Goal: Task Accomplishment & Management: Use online tool/utility

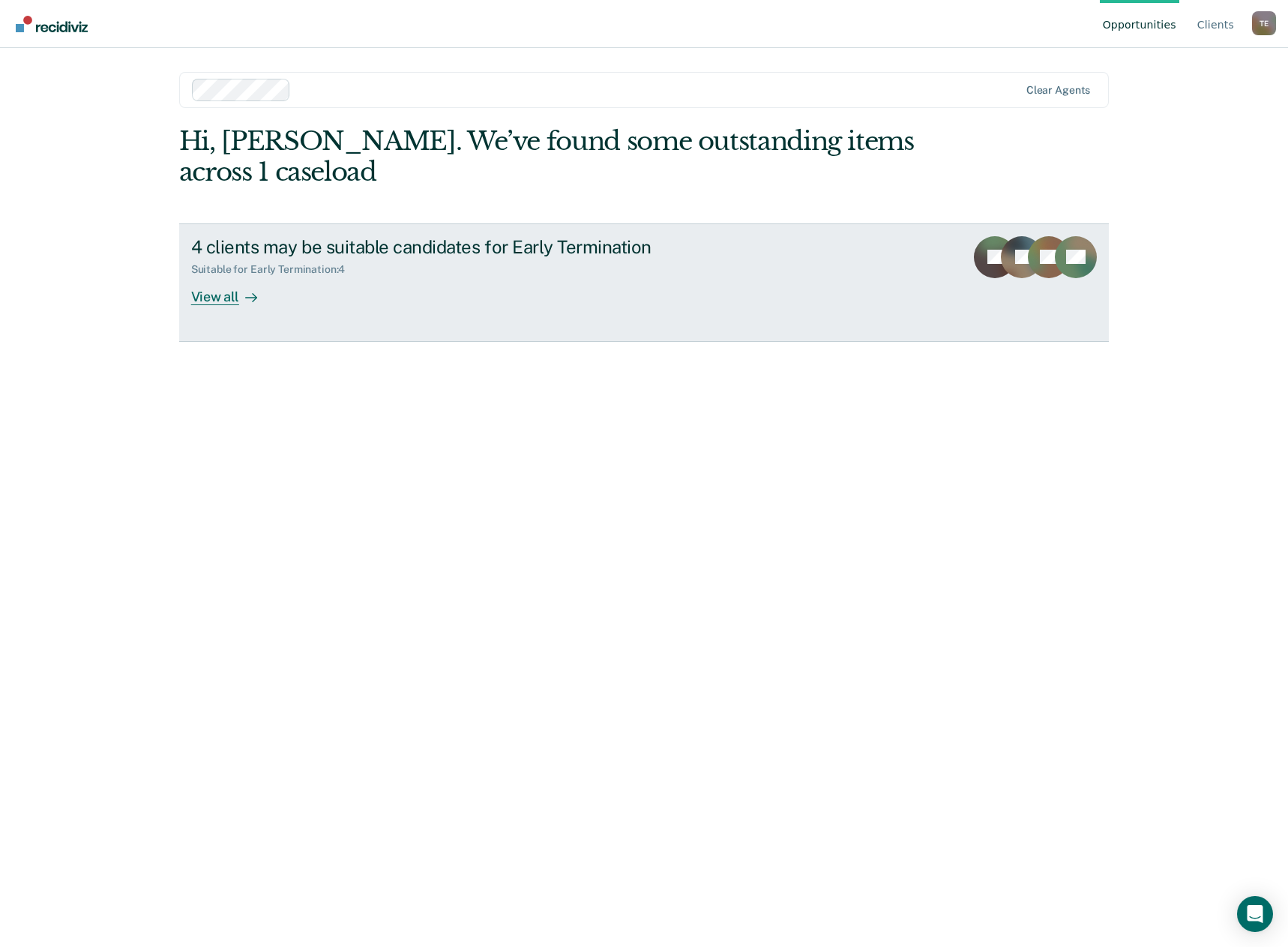
click at [806, 260] on link "4 clients may be suitable candidates for Early Termination Suitable for Early T…" at bounding box center [644, 282] width 931 height 118
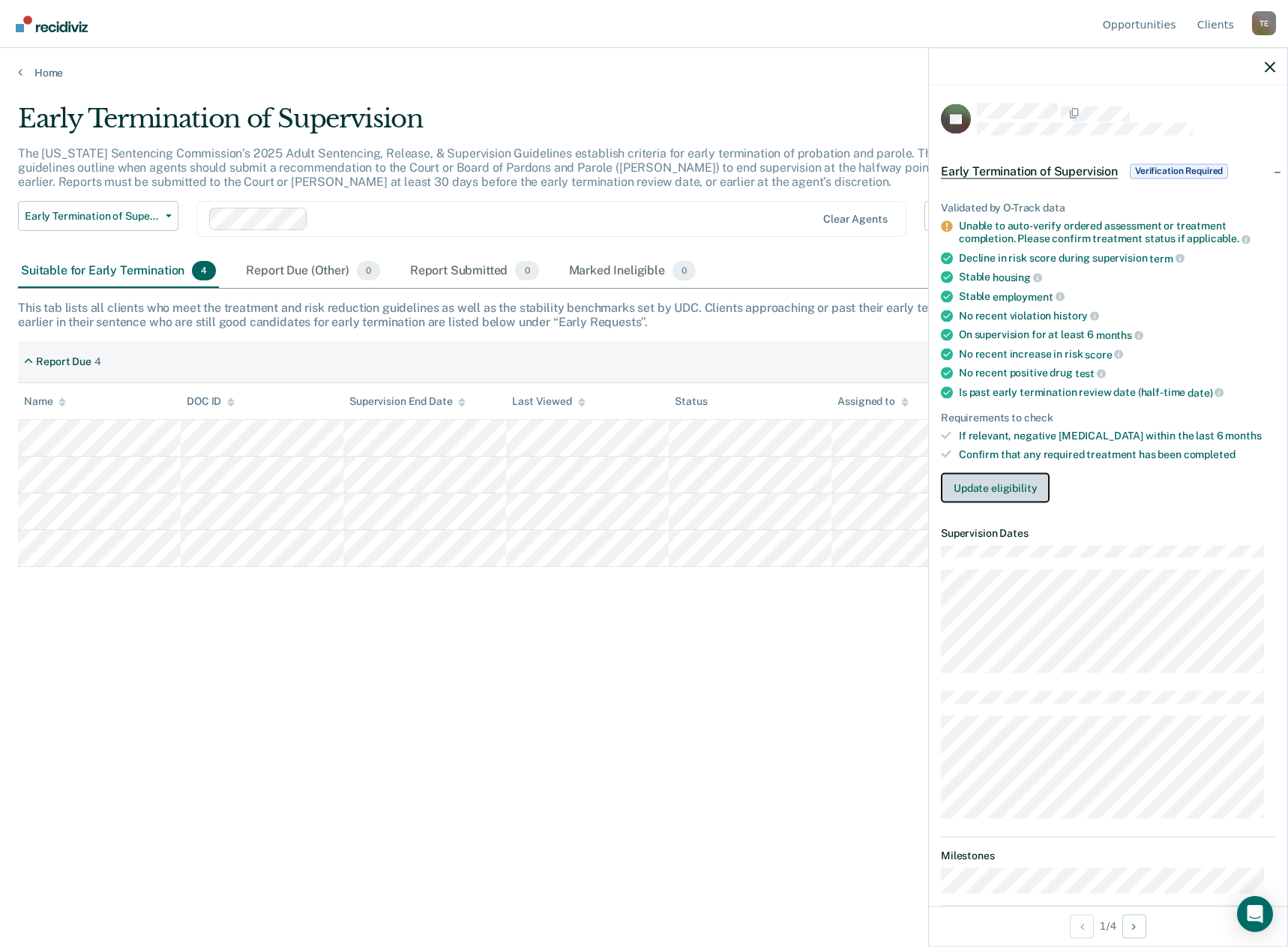
click at [1004, 488] on button "Update eligibility" at bounding box center [994, 487] width 108 height 30
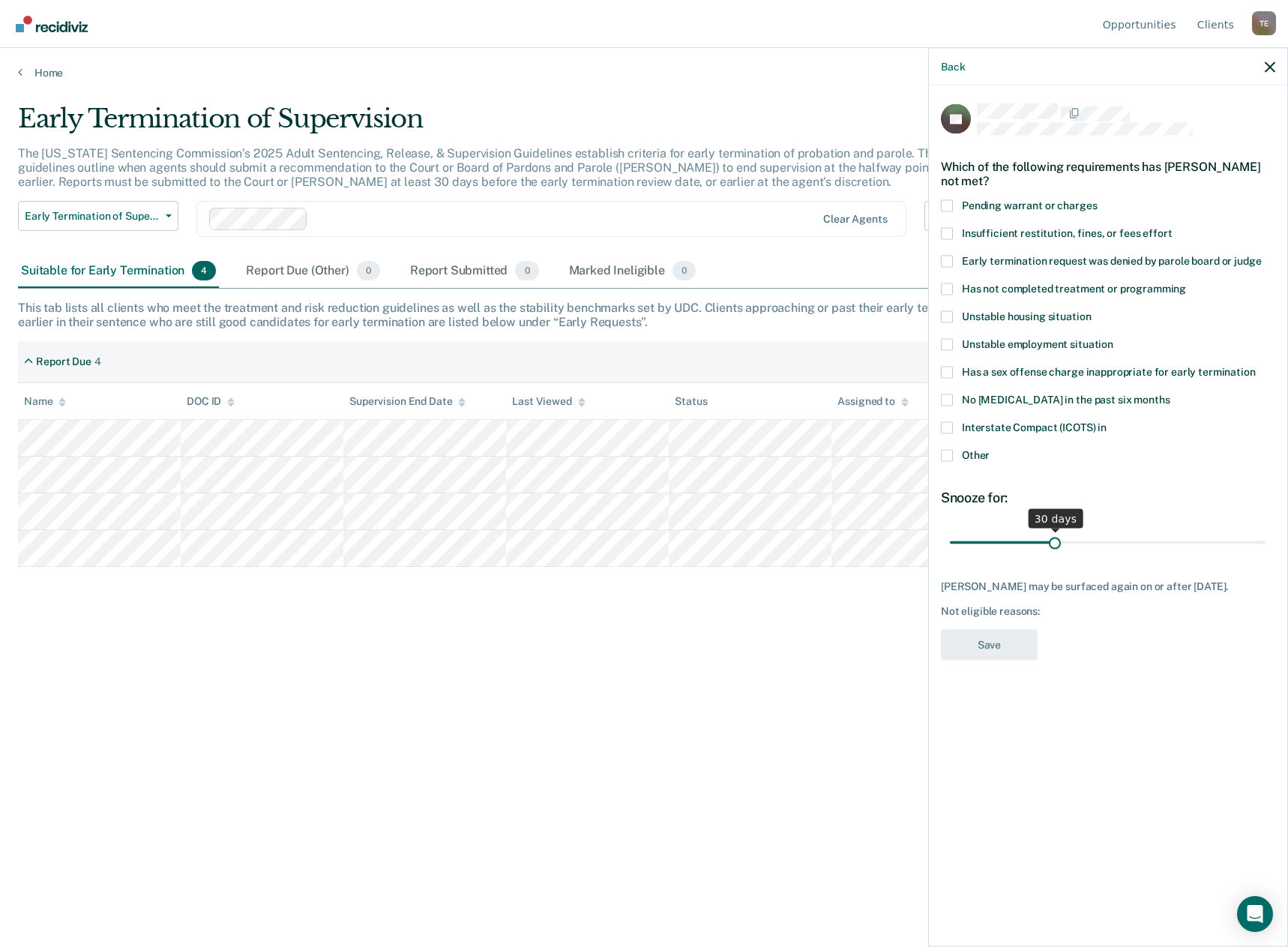
drag, startPoint x: 1052, startPoint y: 543, endPoint x: 1056, endPoint y: 553, distance: 10.8
click at [1056, 553] on input "range" at bounding box center [1108, 543] width 317 height 26
click at [950, 286] on span at bounding box center [947, 289] width 12 height 12
click at [1186, 283] on input "Has not completed treatment or programming" at bounding box center [1186, 283] width 0 height 0
drag, startPoint x: 1055, startPoint y: 533, endPoint x: 1282, endPoint y: 540, distance: 227.1
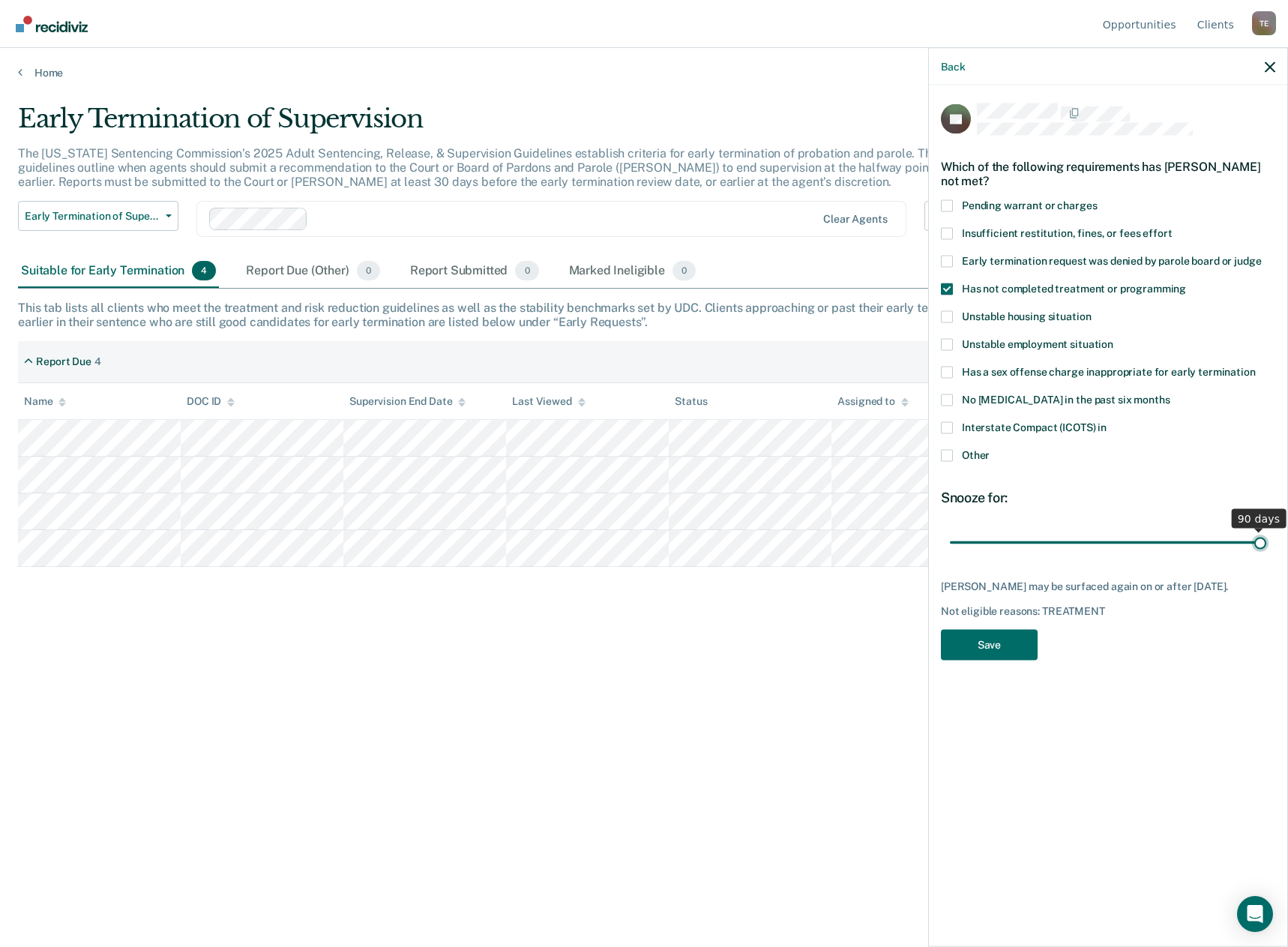
type input "90"
click at [1266, 540] on input "range" at bounding box center [1108, 543] width 317 height 26
click at [1000, 651] on button "Save" at bounding box center [988, 644] width 97 height 31
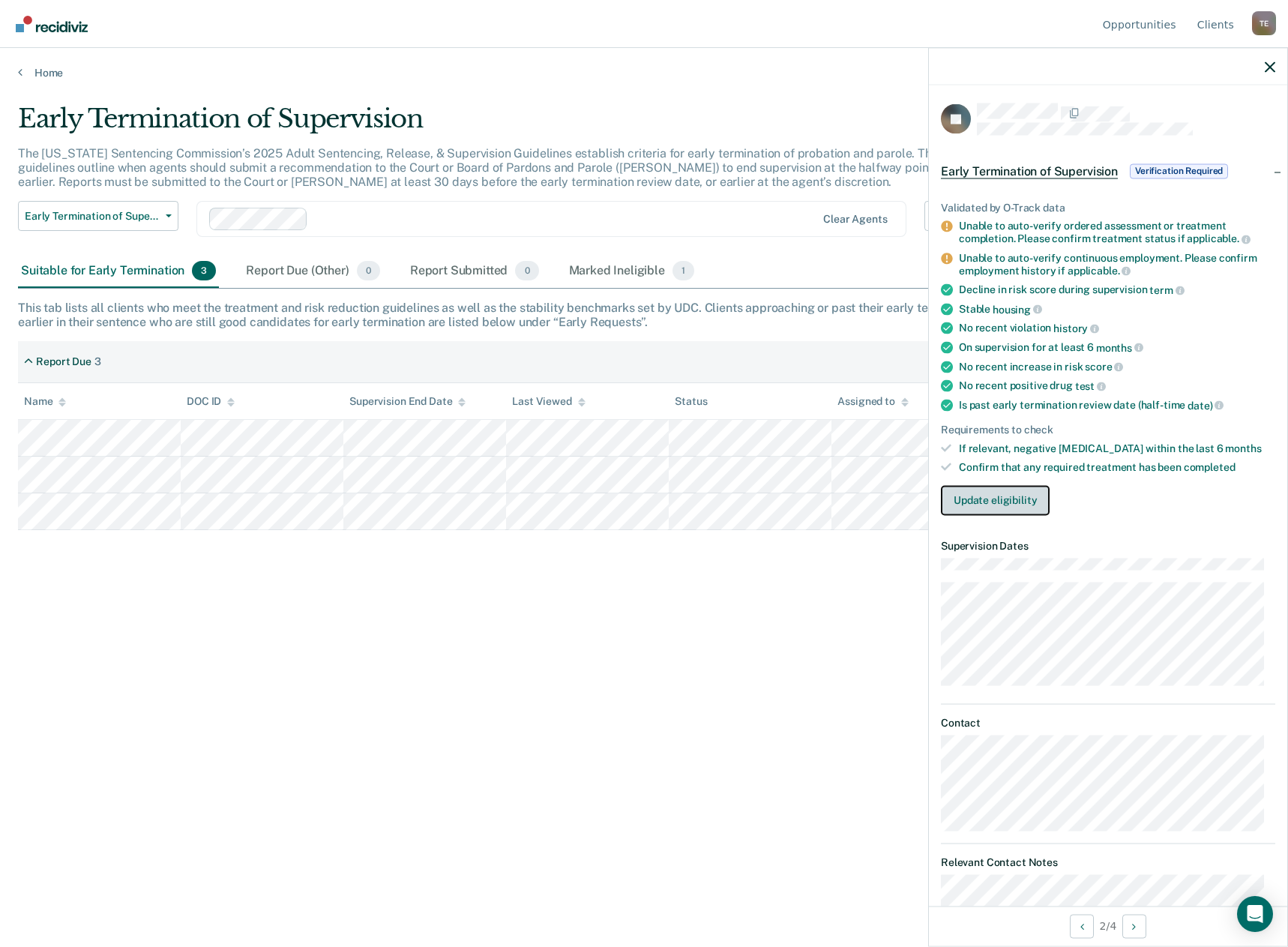
click at [965, 491] on button "Update eligibility" at bounding box center [994, 500] width 108 height 30
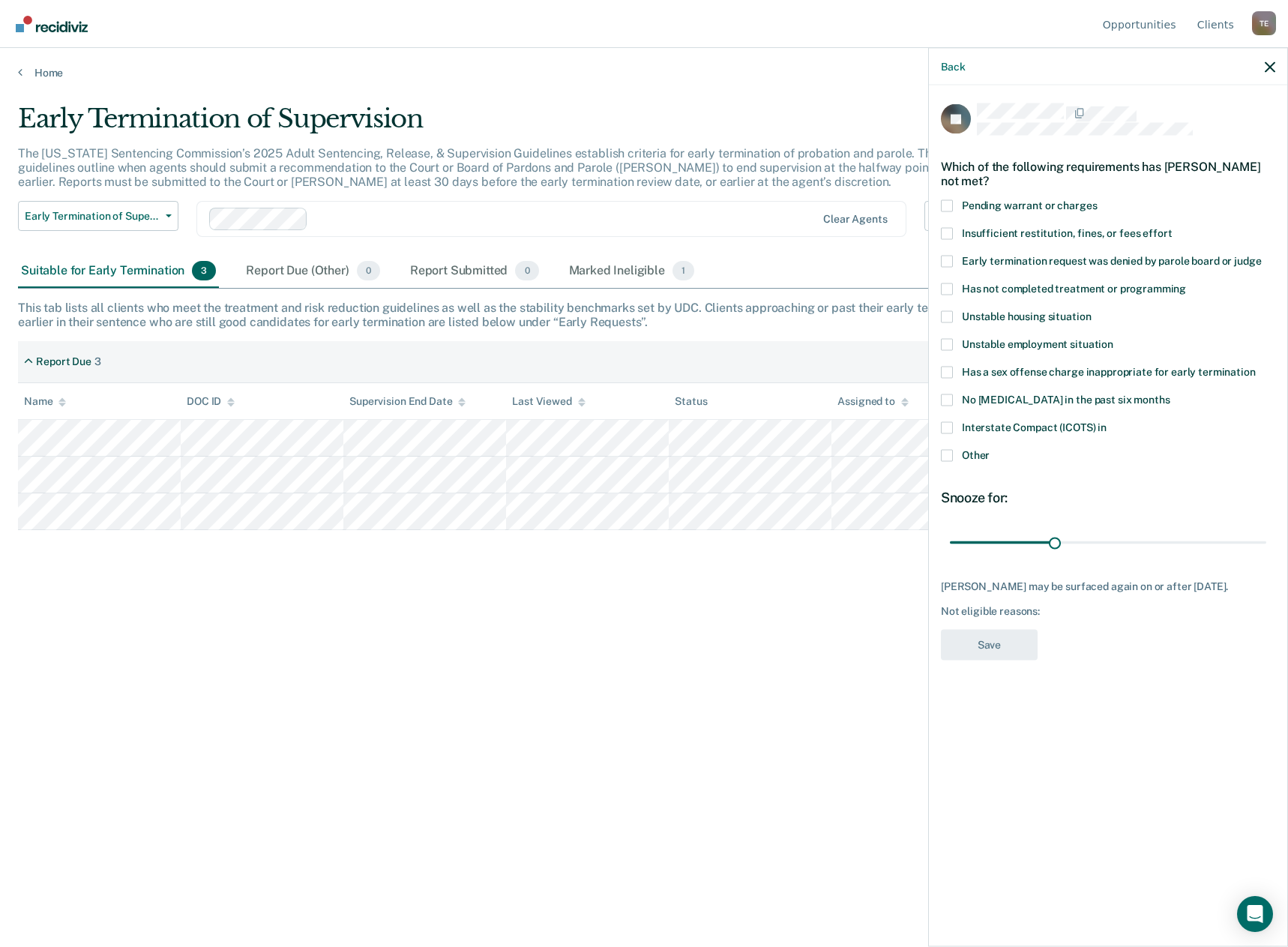
click at [943, 290] on span at bounding box center [947, 289] width 12 height 12
click at [1186, 283] on input "Has not completed treatment or programming" at bounding box center [1186, 283] width 0 height 0
drag, startPoint x: 1056, startPoint y: 538, endPoint x: 1408, endPoint y: 570, distance: 353.5
type input "90"
click at [1266, 556] on input "range" at bounding box center [1108, 543] width 317 height 26
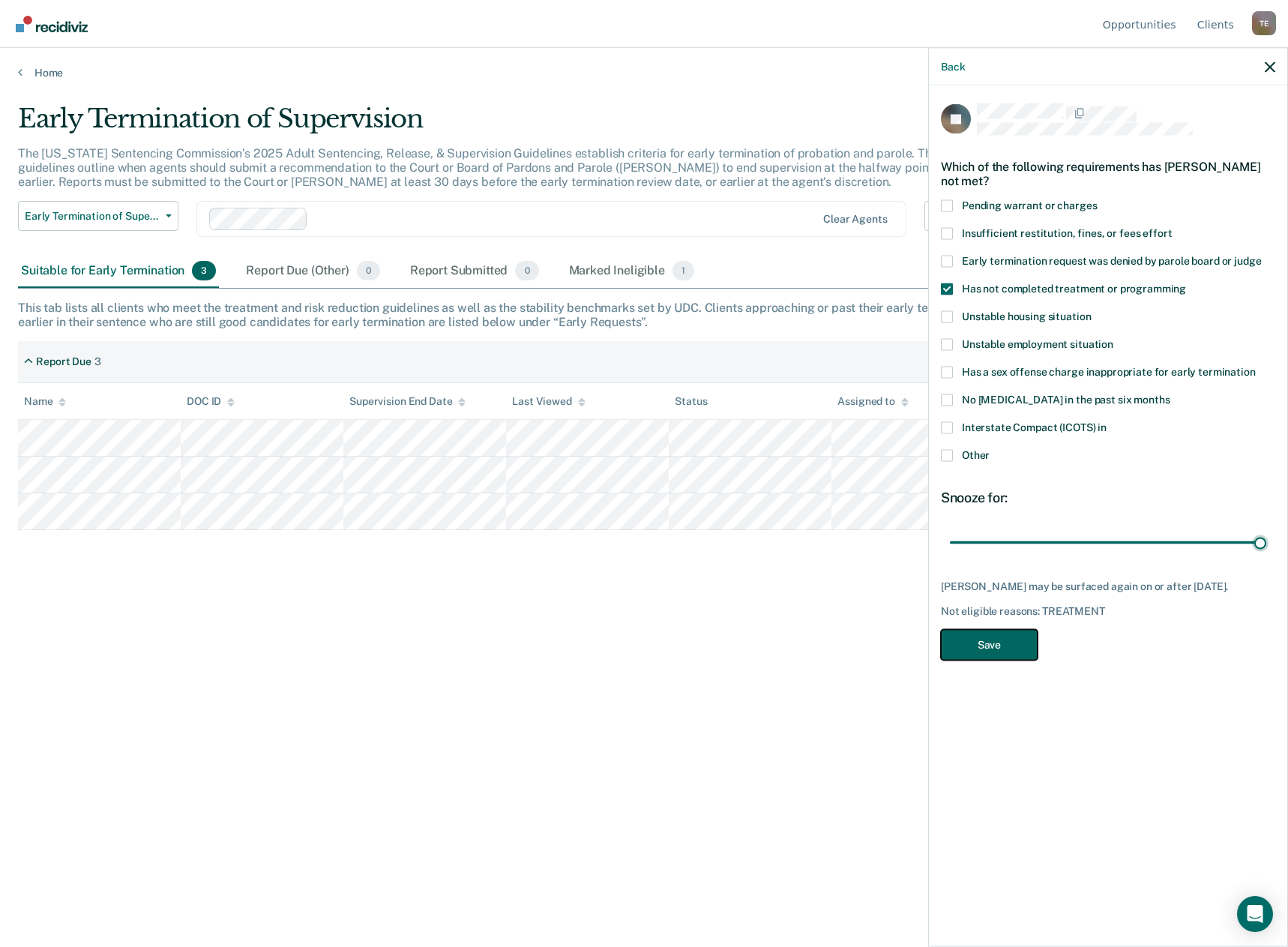
drag, startPoint x: 980, startPoint y: 634, endPoint x: 926, endPoint y: 628, distance: 54.3
click at [978, 635] on button "Save" at bounding box center [988, 644] width 97 height 31
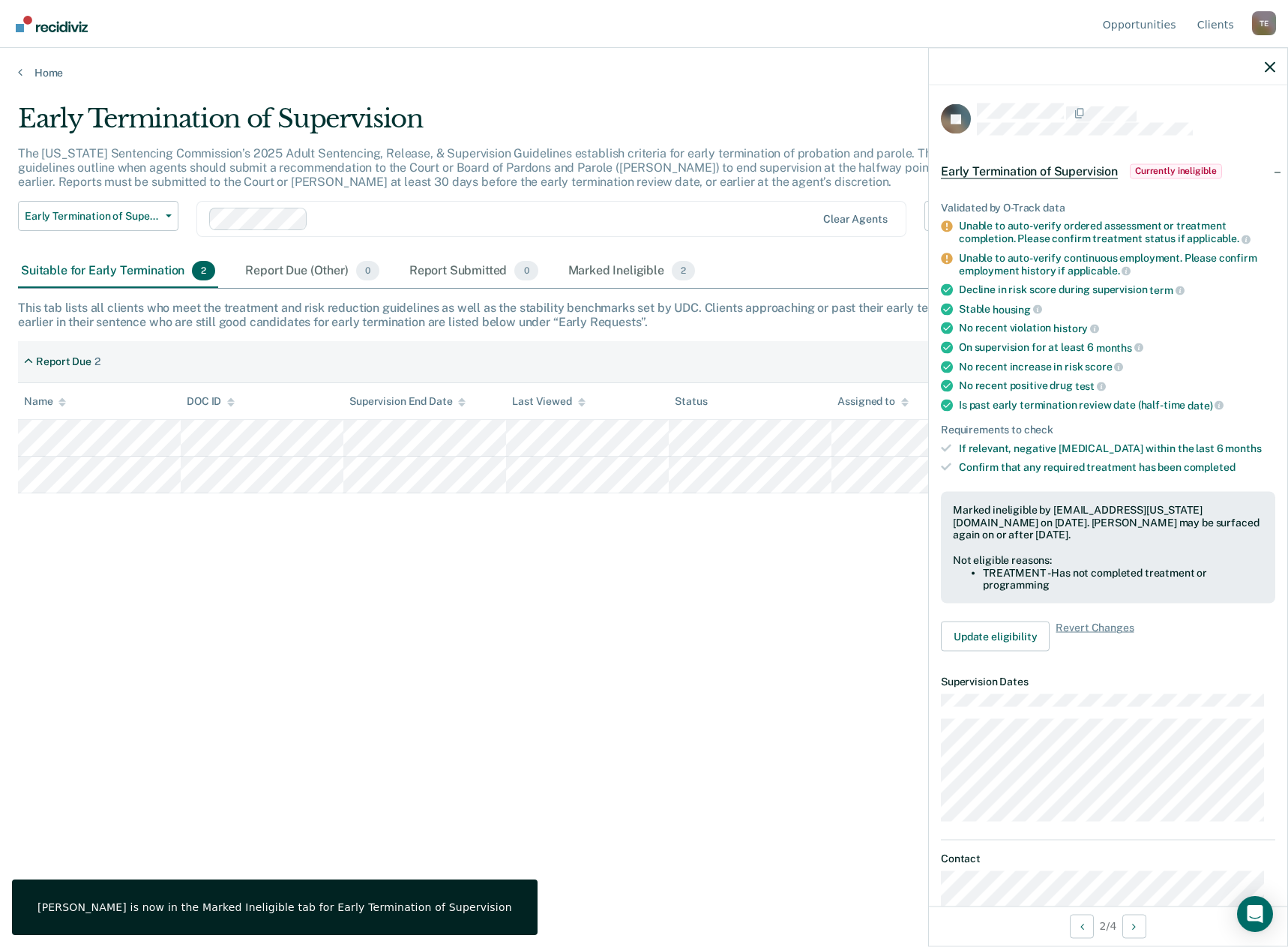
click at [739, 588] on div "Early Termination of Supervision The [US_STATE] Sentencing Commission’s 2025 Ad…" at bounding box center [644, 469] width 1252 height 731
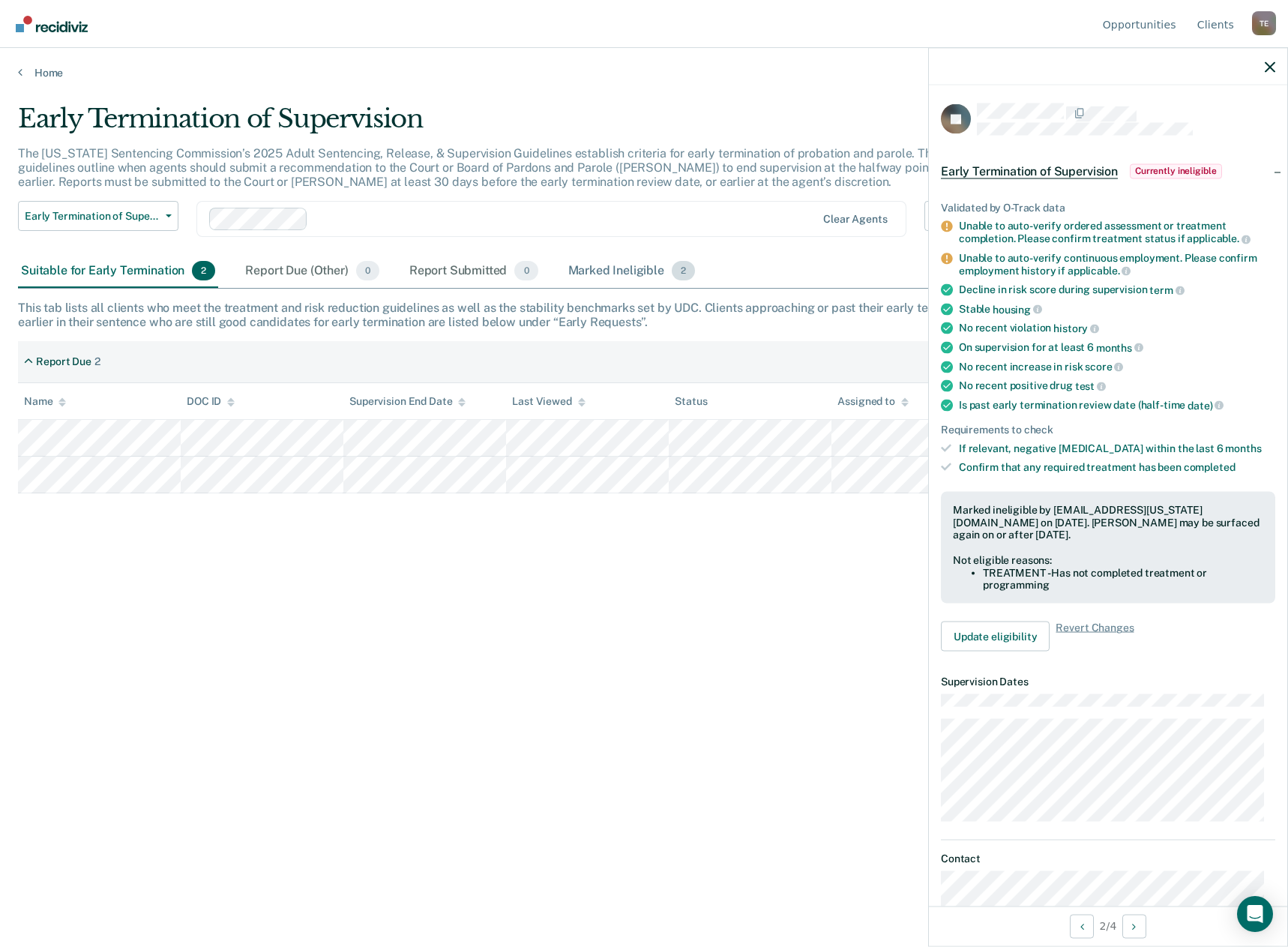
click at [633, 280] on div "Marked Ineligible 2" at bounding box center [632, 271] width 133 height 33
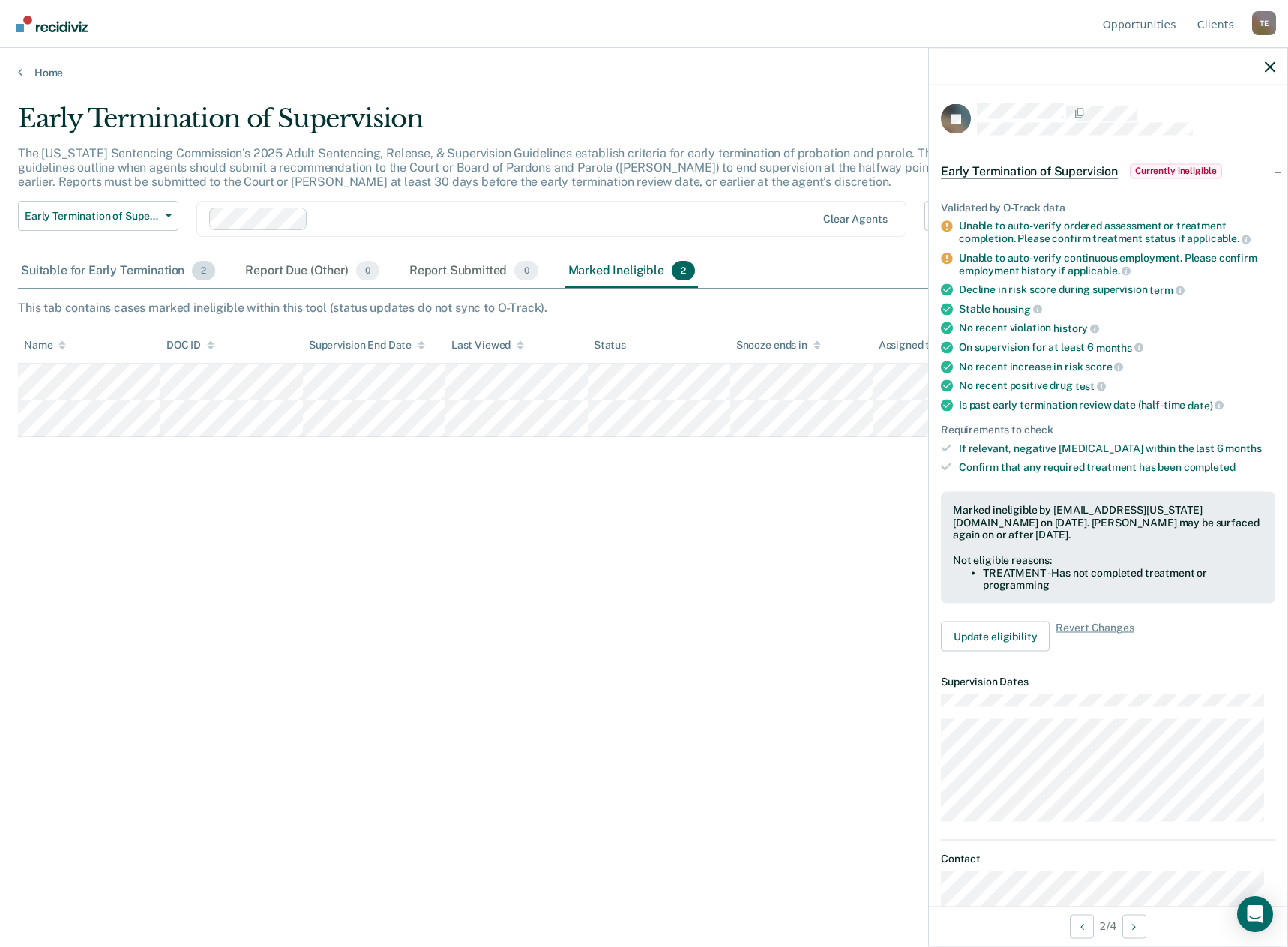
click at [144, 270] on div "Suitable for Early Termination 2" at bounding box center [117, 271] width 200 height 33
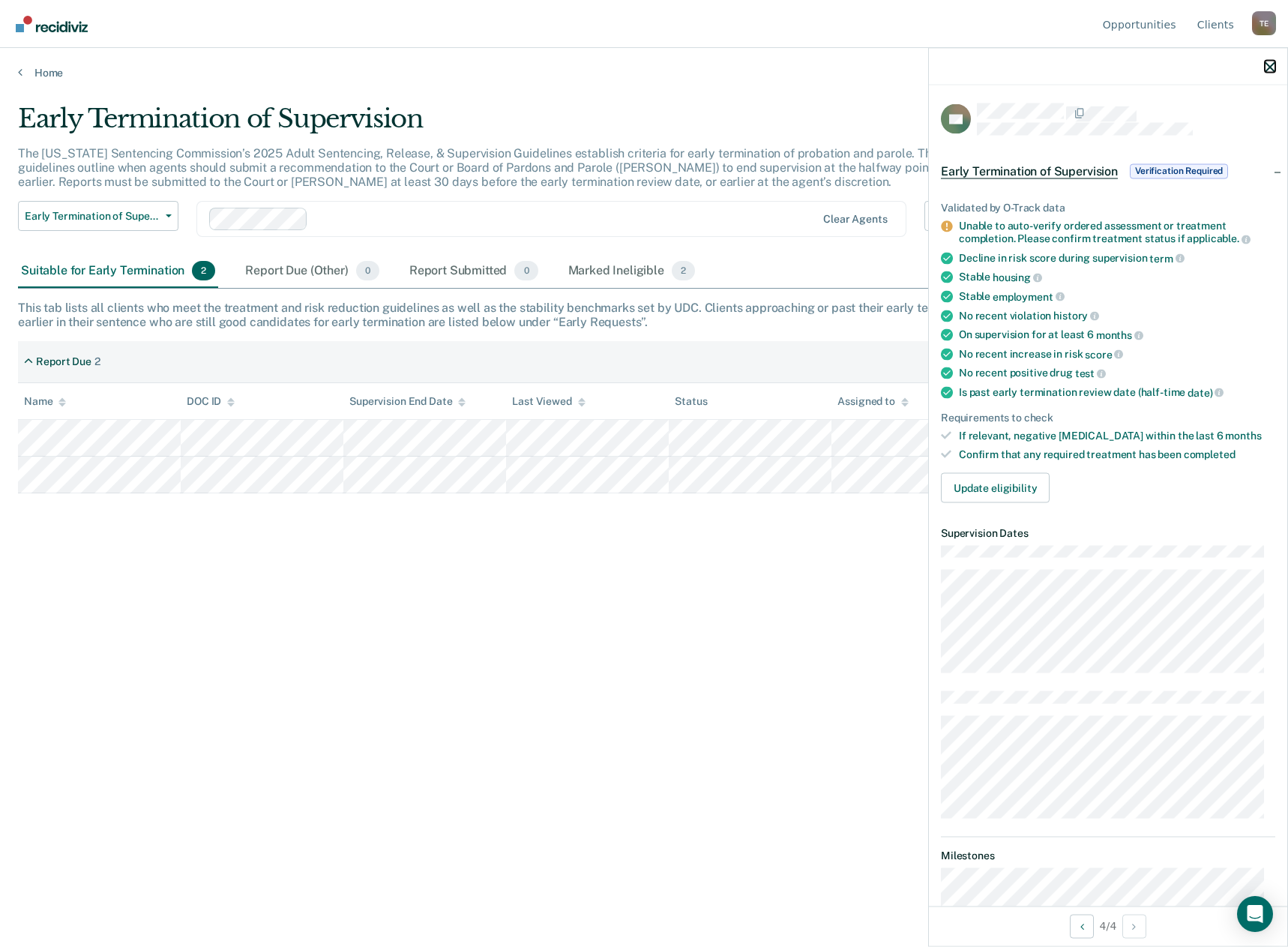
click at [1272, 63] on button "button" at bounding box center [1270, 66] width 11 height 13
